Goal: Task Accomplishment & Management: Manage account settings

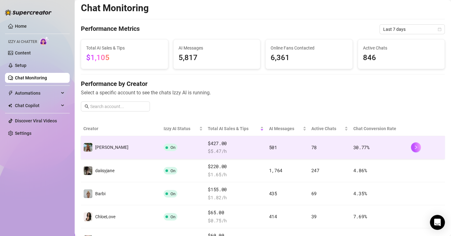
scroll to position [2, 0]
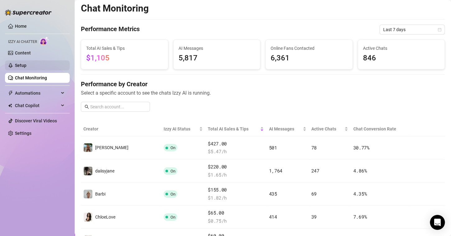
click at [26, 66] on link "Setup" at bounding box center [21, 65] width 12 height 5
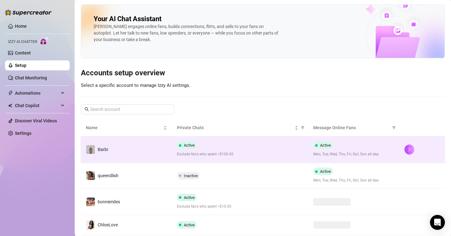
click at [127, 152] on td "Barbi" at bounding box center [126, 149] width 91 height 26
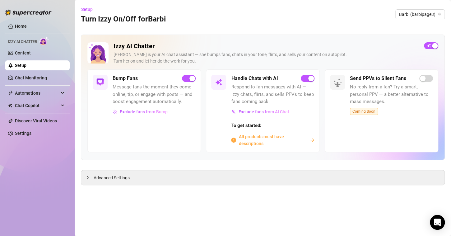
click at [103, 81] on img at bounding box center [99, 81] width 7 height 7
click at [31, 53] on link "Content" at bounding box center [23, 52] width 16 height 5
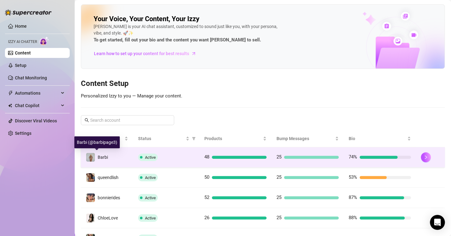
click at [87, 157] on img at bounding box center [90, 157] width 9 height 9
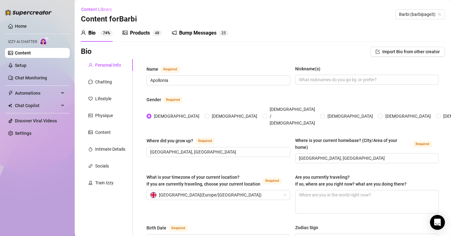
click at [192, 30] on div "Bump Messages" at bounding box center [197, 32] width 37 height 7
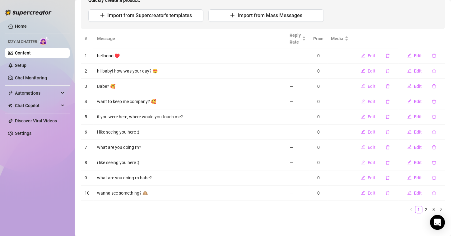
scroll to position [74, 0]
click at [423, 210] on link "2" at bounding box center [426, 209] width 7 height 7
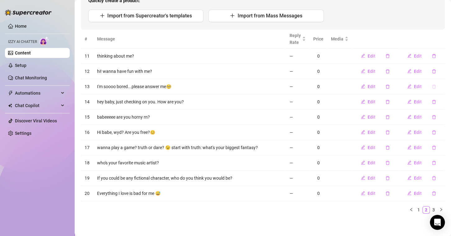
click at [432, 87] on icon "delete" at bounding box center [434, 86] width 4 height 4
click at [434, 77] on span "Yes" at bounding box center [435, 75] width 7 height 5
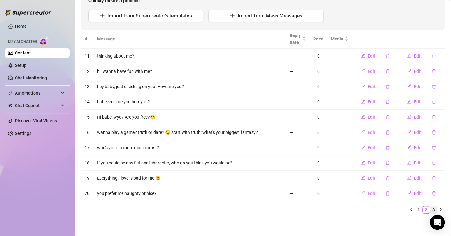
click at [430, 208] on link "3" at bounding box center [433, 209] width 7 height 7
